Goal: Task Accomplishment & Management: Use online tool/utility

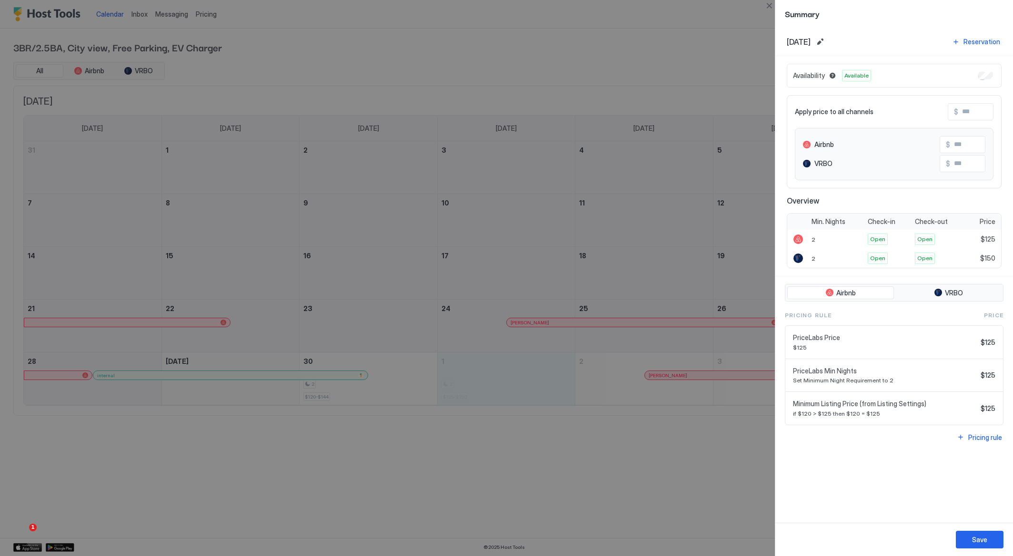
click at [344, 490] on div at bounding box center [506, 278] width 1013 height 556
click at [392, 391] on div at bounding box center [506, 278] width 1013 height 556
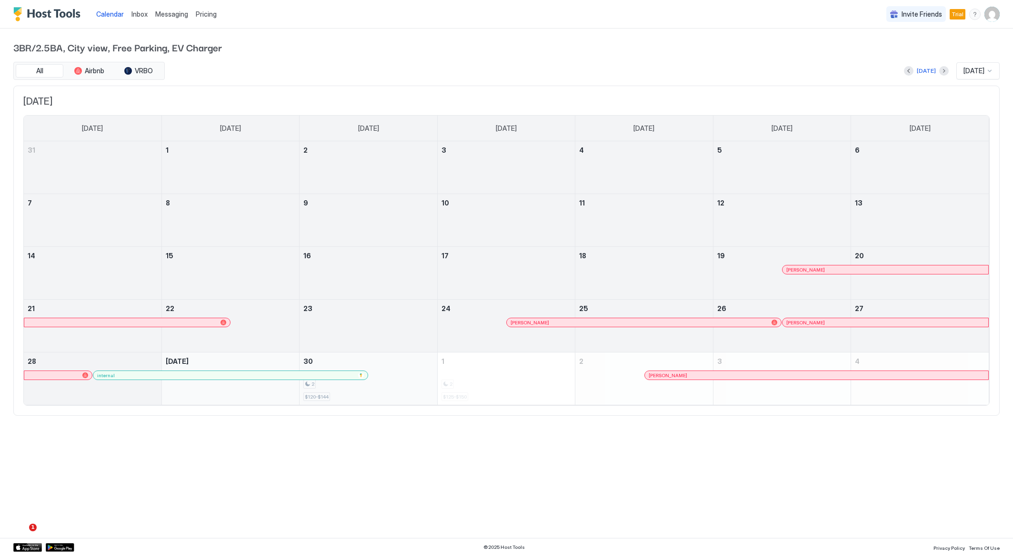
click at [406, 388] on div "2" at bounding box center [367, 384] width 129 height 9
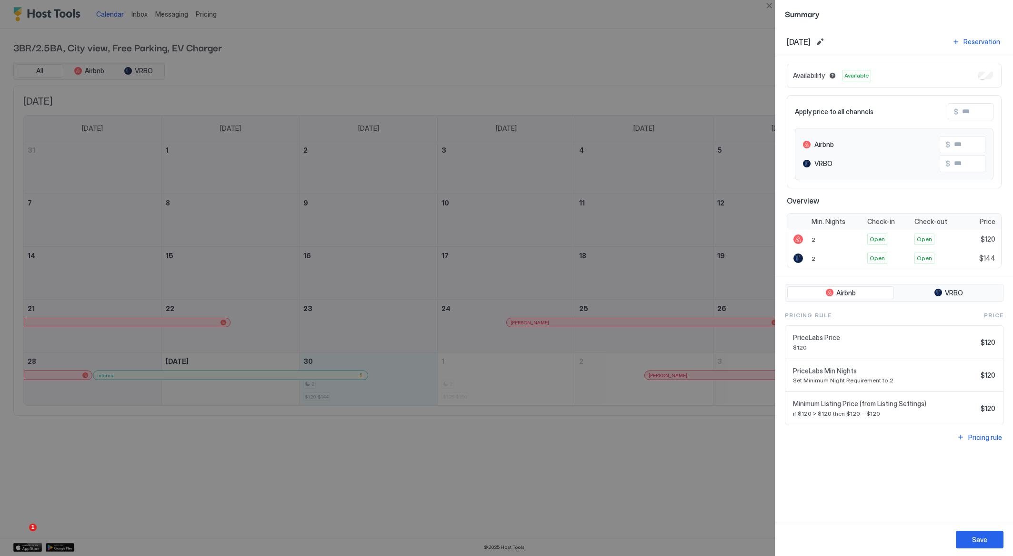
click at [467, 382] on div at bounding box center [506, 278] width 1013 height 556
click at [825, 41] on button "Edit date range" at bounding box center [819, 41] width 11 height 11
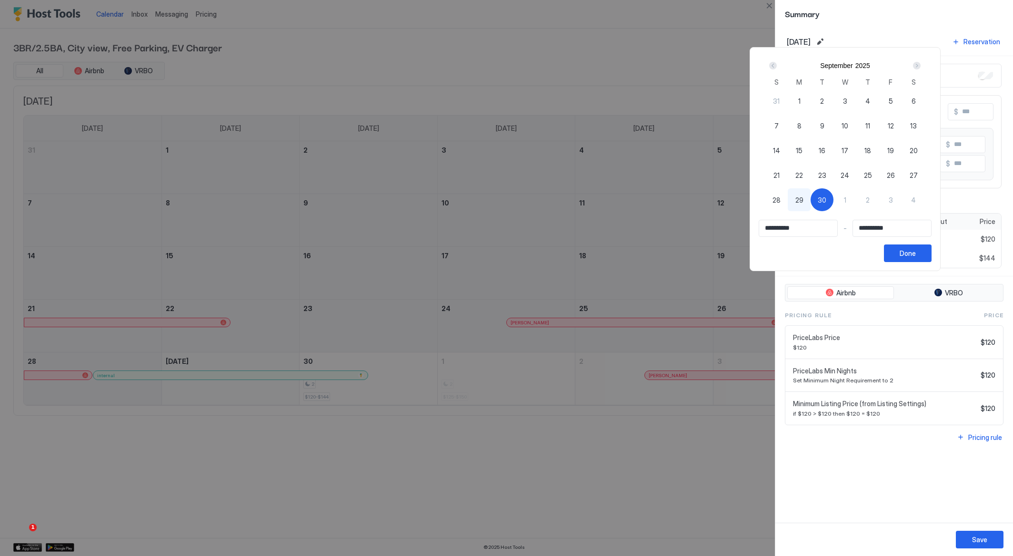
click at [844, 201] on div "1" at bounding box center [844, 200] width 23 height 23
type input "**********"
click at [825, 202] on span "30" at bounding box center [821, 200] width 9 height 10
type input "**********"
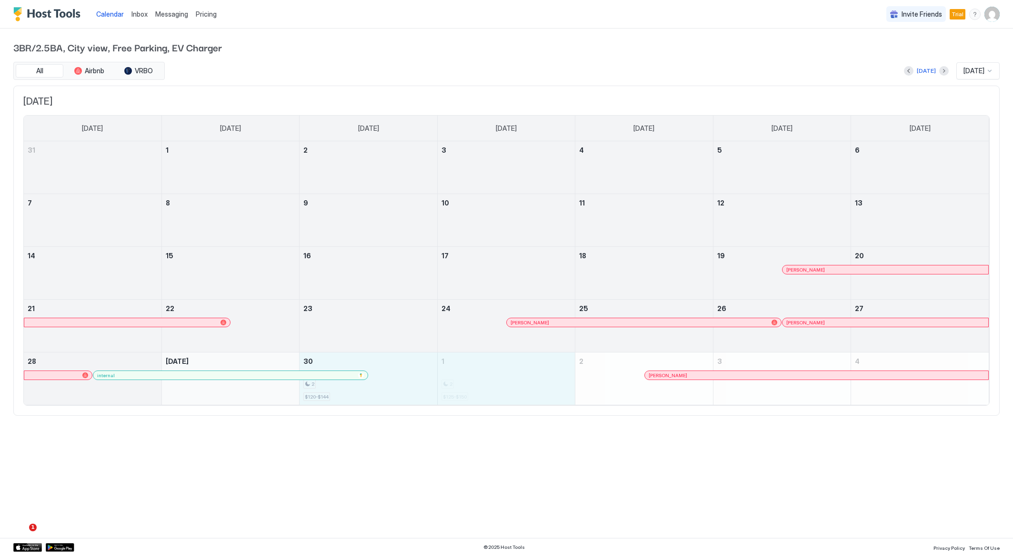
drag, startPoint x: 400, startPoint y: 382, endPoint x: 502, endPoint y: 384, distance: 102.4
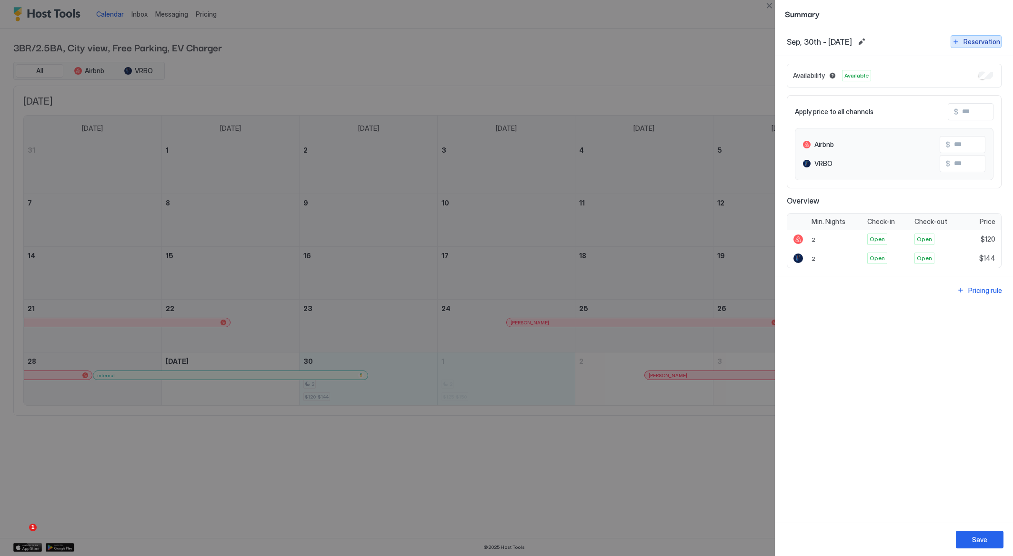
click at [976, 41] on div "Reservation" at bounding box center [981, 42] width 37 height 10
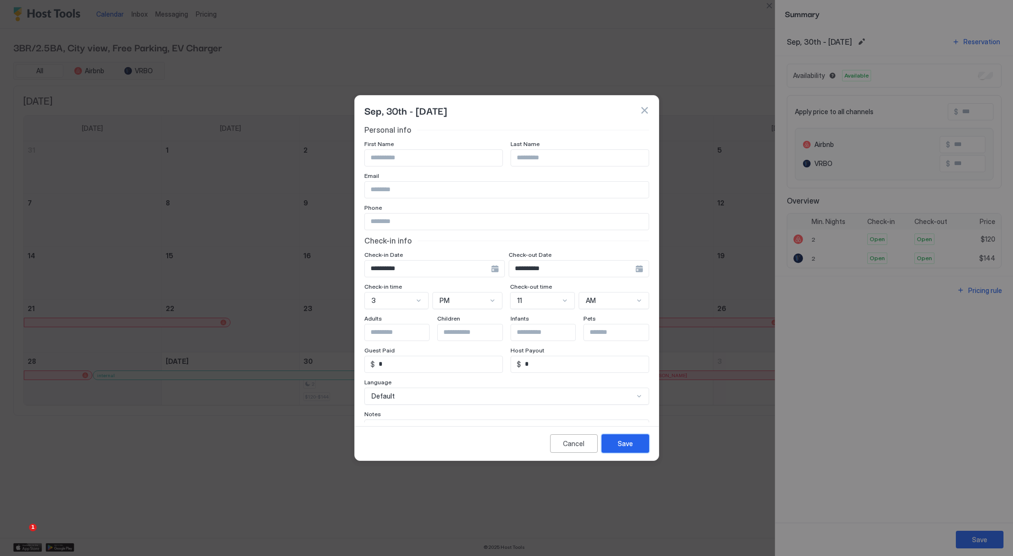
click at [635, 448] on button "Save" at bounding box center [625, 444] width 48 height 19
